Goal: Task Accomplishment & Management: Complete application form

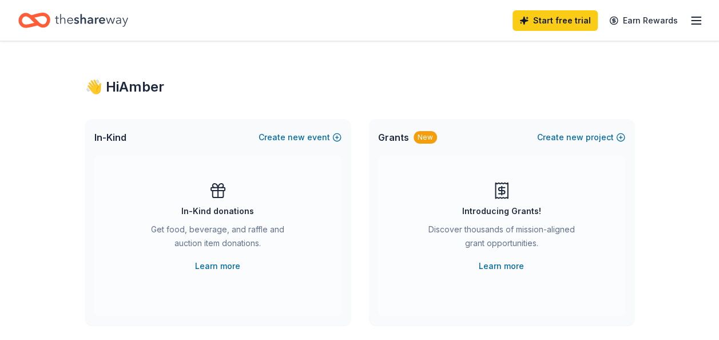
click at [41, 26] on icon "Home" at bounding box center [40, 19] width 18 height 11
click at [694, 22] on icon "button" at bounding box center [697, 21] width 14 height 14
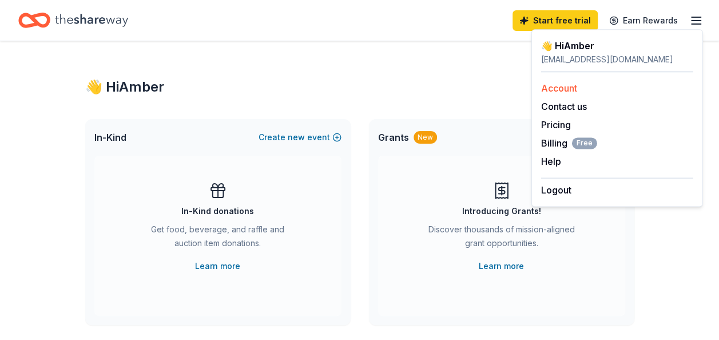
click at [556, 93] on link "Account" at bounding box center [559, 87] width 36 height 11
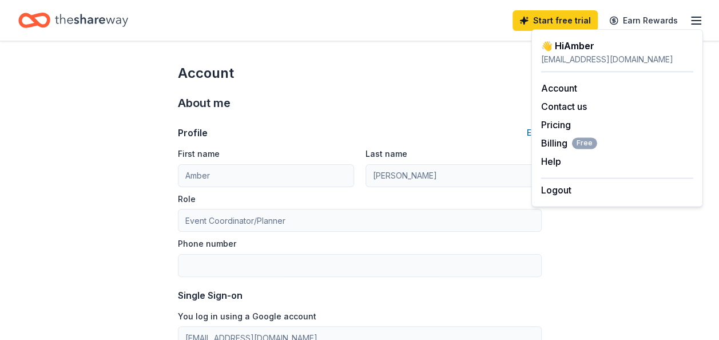
click at [101, 26] on icon "Home" at bounding box center [91, 20] width 73 height 23
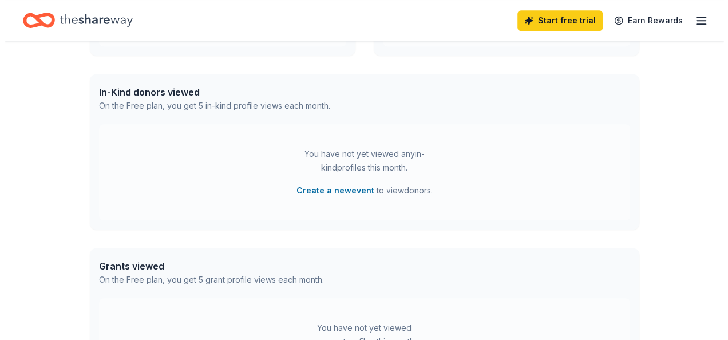
scroll to position [286, 0]
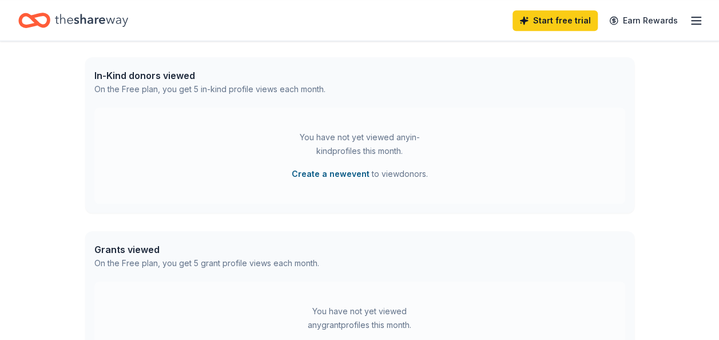
click at [330, 173] on button "Create a new event" at bounding box center [331, 174] width 78 height 14
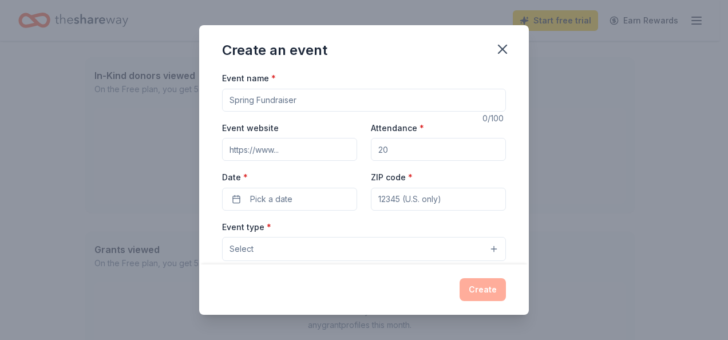
click at [313, 95] on input "Event name *" at bounding box center [364, 100] width 284 height 23
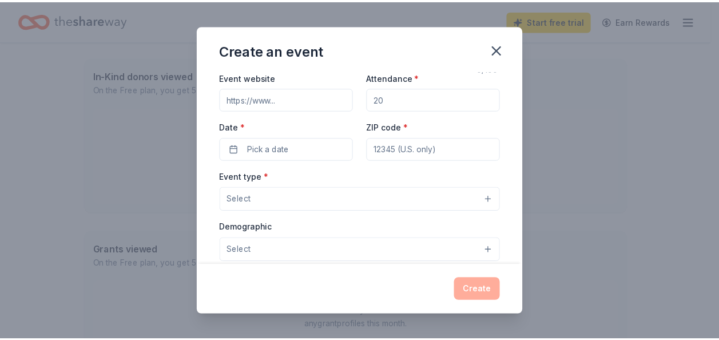
scroll to position [0, 0]
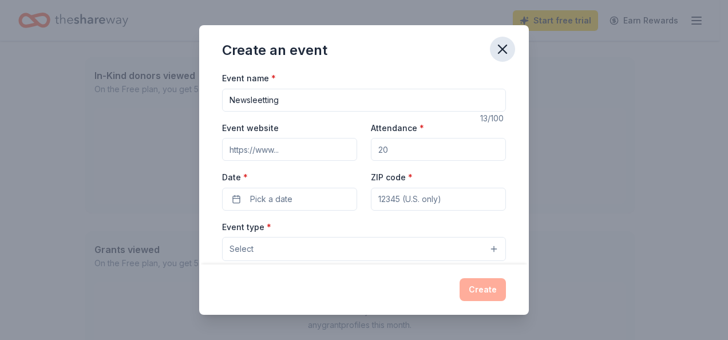
type input "Newsleetting"
click at [496, 49] on icon "button" at bounding box center [503, 49] width 16 height 16
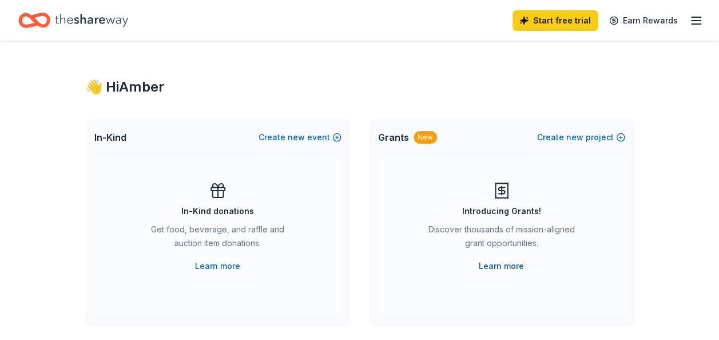
click at [507, 266] on link "Learn more" at bounding box center [501, 266] width 45 height 14
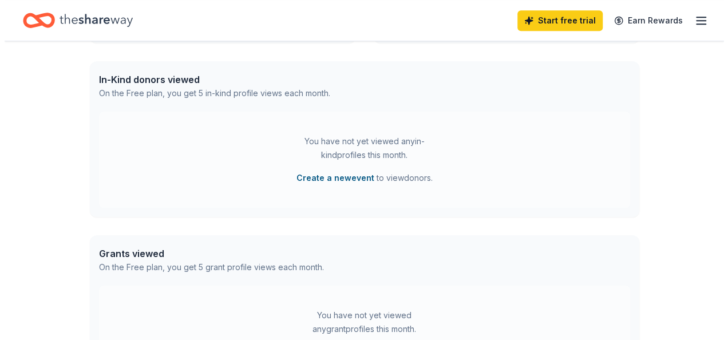
scroll to position [280, 0]
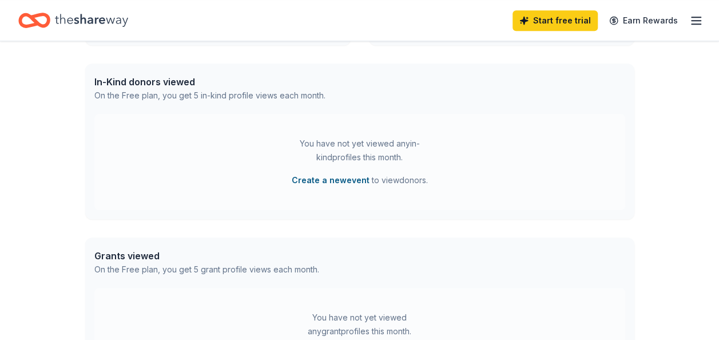
click at [334, 175] on button "Create a new event" at bounding box center [331, 180] width 78 height 14
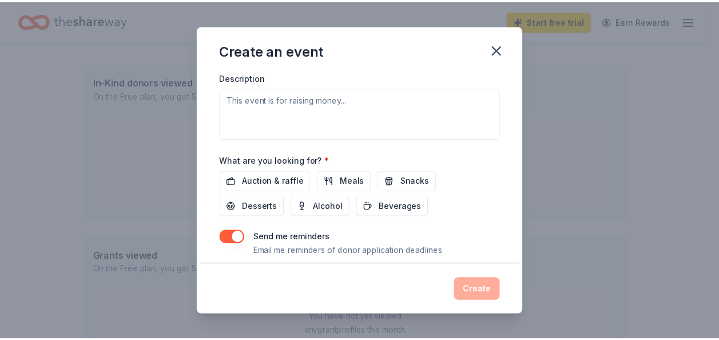
scroll to position [351, 0]
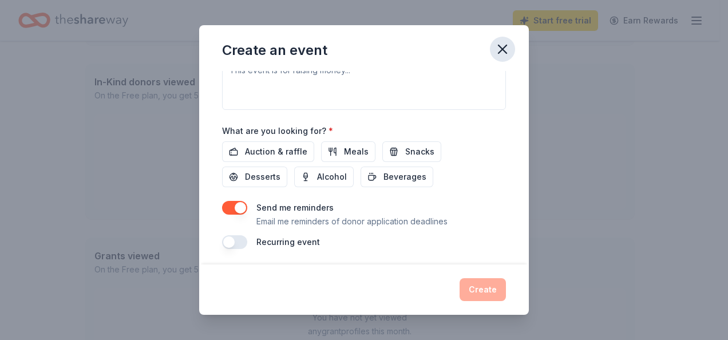
click at [511, 53] on button "button" at bounding box center [502, 49] width 25 height 25
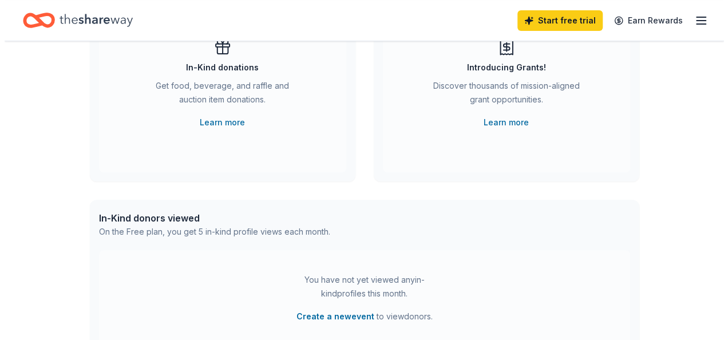
scroll to position [0, 0]
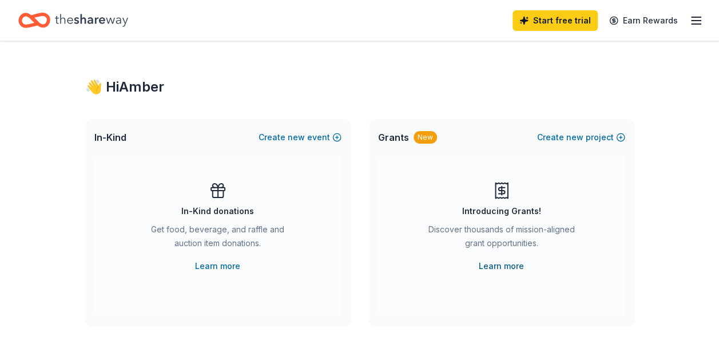
click at [509, 266] on link "Learn more" at bounding box center [501, 266] width 45 height 14
click at [578, 133] on span "new" at bounding box center [575, 137] width 17 height 14
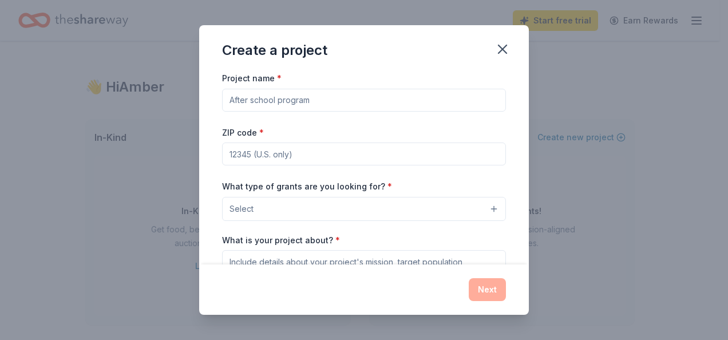
scroll to position [139, 0]
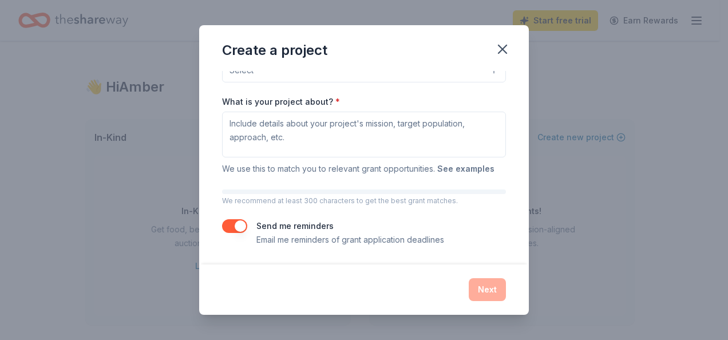
click at [461, 168] on button "See examples" at bounding box center [465, 169] width 57 height 14
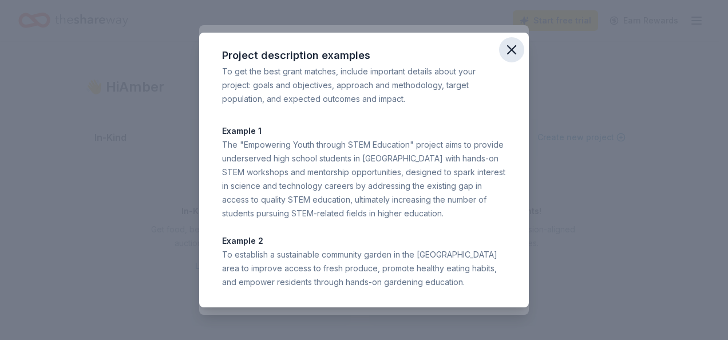
click at [512, 52] on icon "button" at bounding box center [512, 50] width 16 height 16
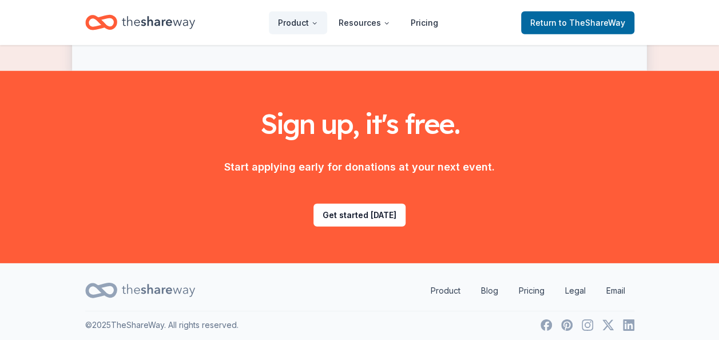
scroll to position [1620, 0]
